Goal: Transaction & Acquisition: Purchase product/service

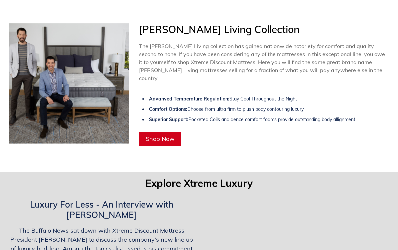
scroll to position [1430, 0]
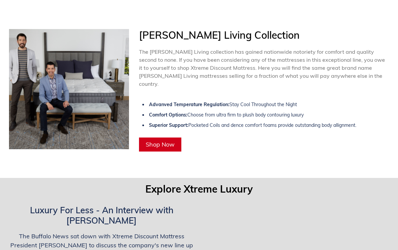
click at [157, 140] on span "Shop Now" at bounding box center [160, 144] width 29 height 8
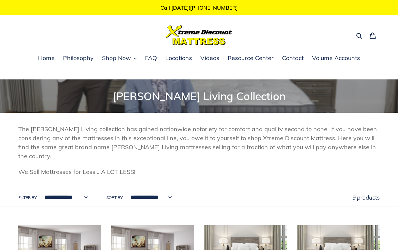
click at [129, 61] on span "Shop Now" at bounding box center [116, 58] width 29 height 8
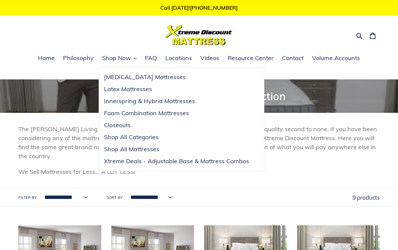
click at [123, 90] on span "Latex Mattresses" at bounding box center [128, 89] width 48 height 8
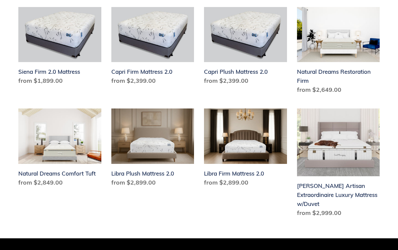
scroll to position [544, 0]
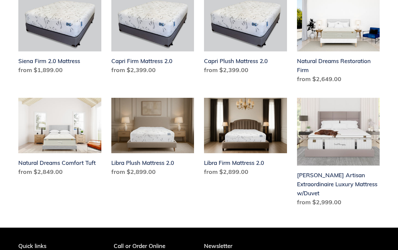
click at [339, 174] on link "[PERSON_NAME] Artisan Extraordinaire Luxury Mattress w/Duvet" at bounding box center [338, 153] width 83 height 111
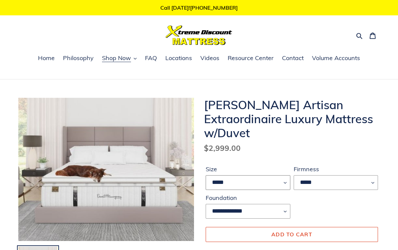
click at [290, 180] on select "***** ****" at bounding box center [248, 182] width 85 height 15
select select "****"
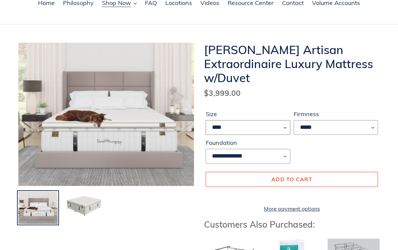
scroll to position [57, 0]
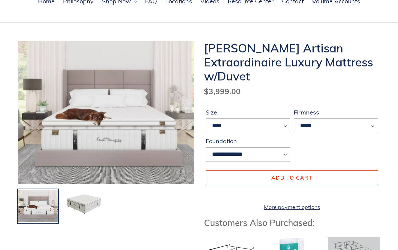
click at [84, 204] on img at bounding box center [83, 203] width 41 height 28
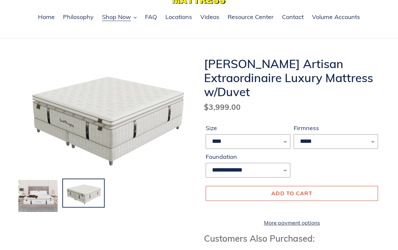
scroll to position [0, 0]
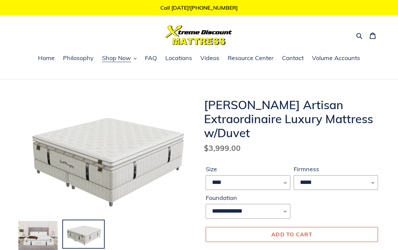
click at [74, 56] on span "Philosophy" at bounding box center [78, 58] width 31 height 8
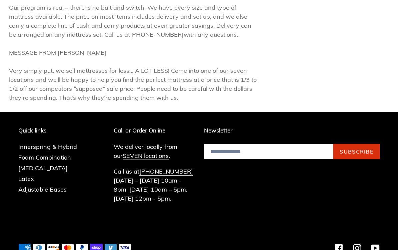
scroll to position [309, 0]
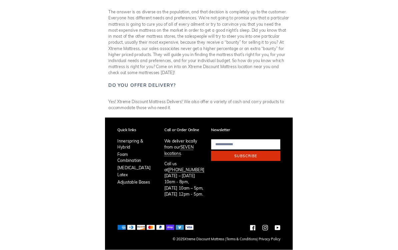
scroll to position [265, 0]
